Goal: Task Accomplishment & Management: Use online tool/utility

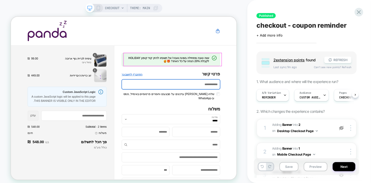
click at [210, 75] on h1 "שנה טובה מתחילה בשינה טובה! אל תשכחו להזין קוד קופון HOLIDAY לקבלת 20% הנחה על …" at bounding box center [220, 73] width 112 height 9
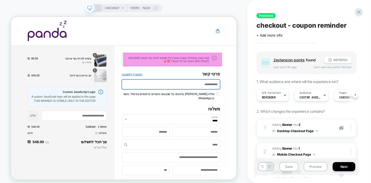
click at [210, 75] on div at bounding box center [226, 74] width 131 height 18
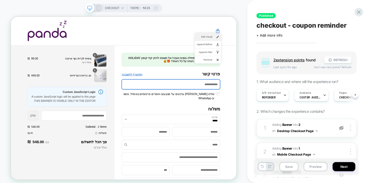
click at [210, 45] on span "Edit Visual" at bounding box center [269, 43] width 21 height 5
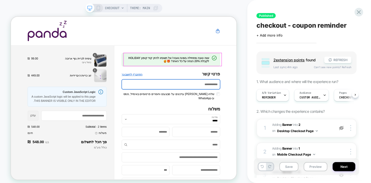
click at [260, 77] on h1 "שנה טובה מתחילה בשינה טובה! אל תשכחו להזין קוד קופון HOLIDAY לקבלת 20% הנחה על …" at bounding box center [220, 73] width 112 height 9
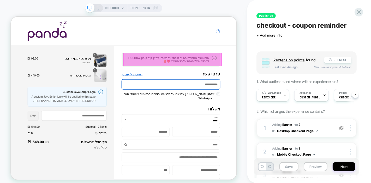
click at [261, 73] on h1 "שנה טובה מתחילה בשינה טובה! אל תשכחו להזין קוד קופון HOLIDAY לקבלת 20% הנחה על …" at bounding box center [220, 73] width 112 height 9
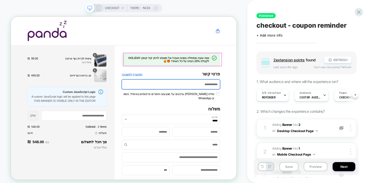
click at [189, 71] on h1 "שנה טובה מתחילה בשינה טובה! אל תשכחו להזין קוד קופון HOLIDAY לקבלת 20% הנחה על …" at bounding box center [220, 73] width 112 height 9
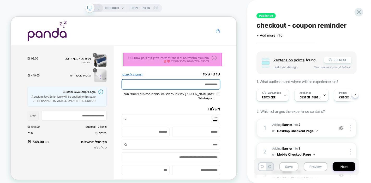
click at [199, 71] on body "דילוג לתוכן פירוט קנייה Original price ‏548.00 ‏ ₪ פירוט קנייה סל הקניות תמונת …" at bounding box center [161, 124] width 301 height 217
click at [201, 71] on div at bounding box center [226, 74] width 131 height 18
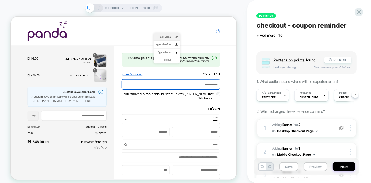
click at [211, 44] on span "Edit Visual" at bounding box center [214, 43] width 21 height 5
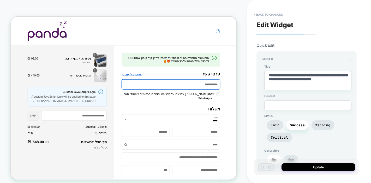
click at [292, 83] on textarea "**********" at bounding box center [308, 80] width 87 height 19
paste textarea "**********"
type textarea "*"
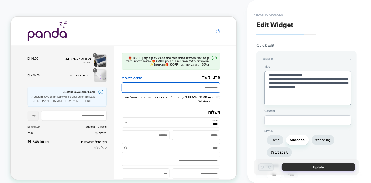
type textarea "**********"
click at [328, 167] on button "Update" at bounding box center [319, 167] width 74 height 8
type textarea "*"
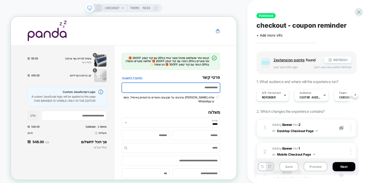
click at [100, 8] on icon at bounding box center [98, 8] width 5 height 5
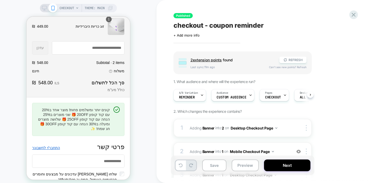
scroll to position [116, 0]
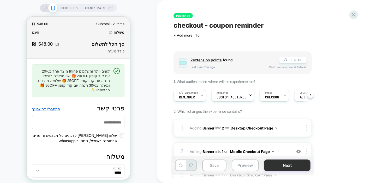
click at [303, 165] on button "Next" at bounding box center [287, 166] width 46 height 12
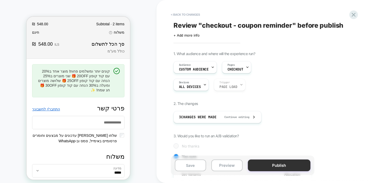
click at [302, 165] on button "Publish" at bounding box center [279, 166] width 63 height 12
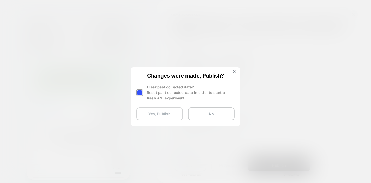
click at [172, 111] on button "Yes, Publish" at bounding box center [160, 113] width 46 height 13
